Goal: Transaction & Acquisition: Purchase product/service

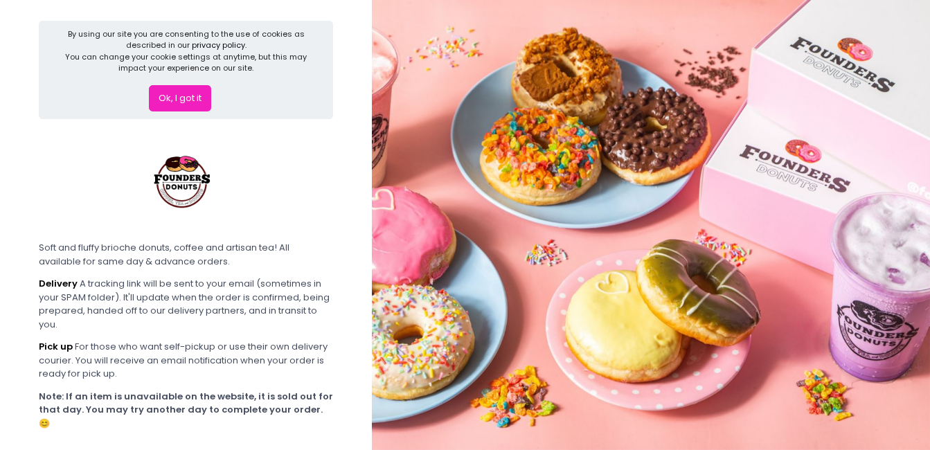
click at [190, 101] on button "Ok, I got it" at bounding box center [180, 98] width 62 height 26
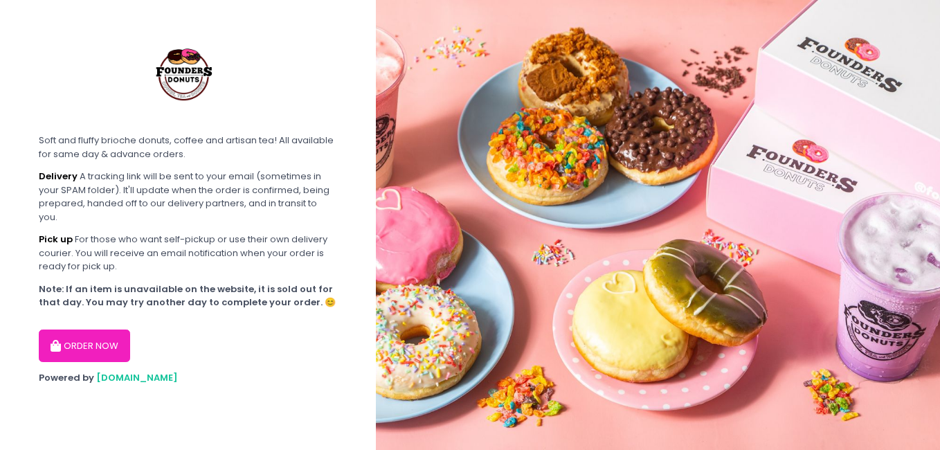
click at [113, 343] on button "ORDER NOW" at bounding box center [84, 346] width 91 height 33
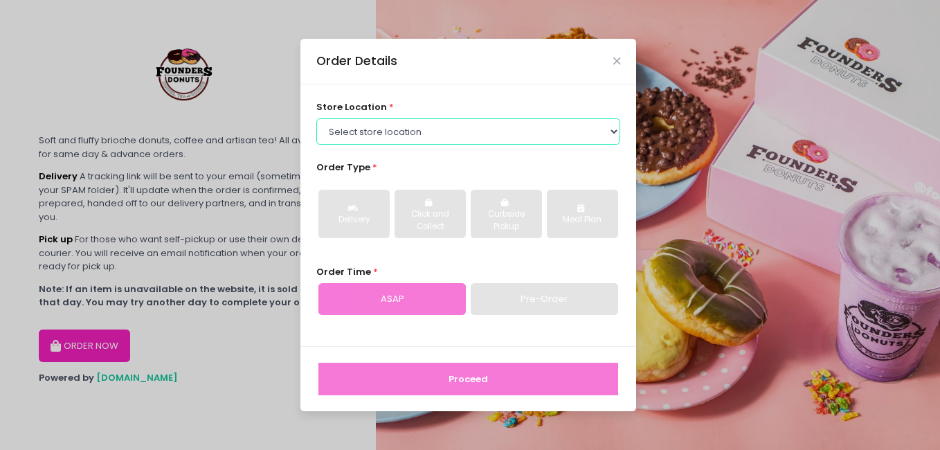
click at [556, 138] on select "Select store location Founders Donuts - Zobel Roxas Makati Founders Donuts - Ba…" at bounding box center [468, 131] width 305 height 26
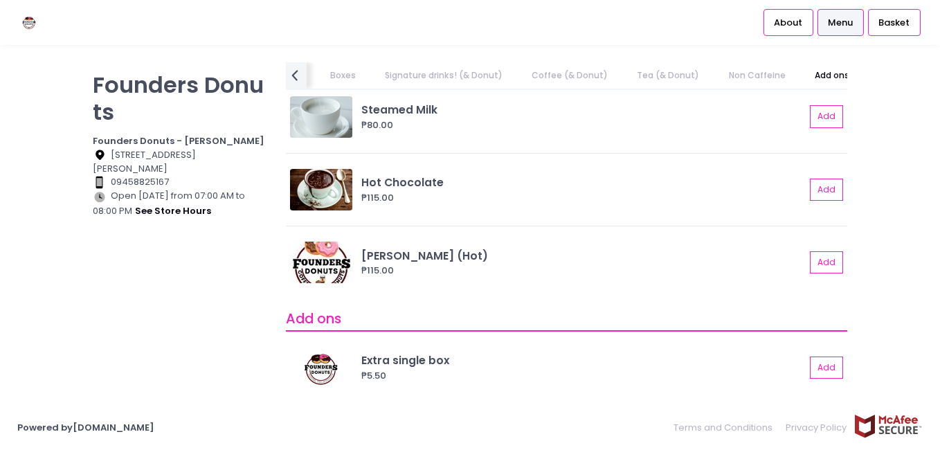
scroll to position [2296, 0]
